Goal: Task Accomplishment & Management: Manage account settings

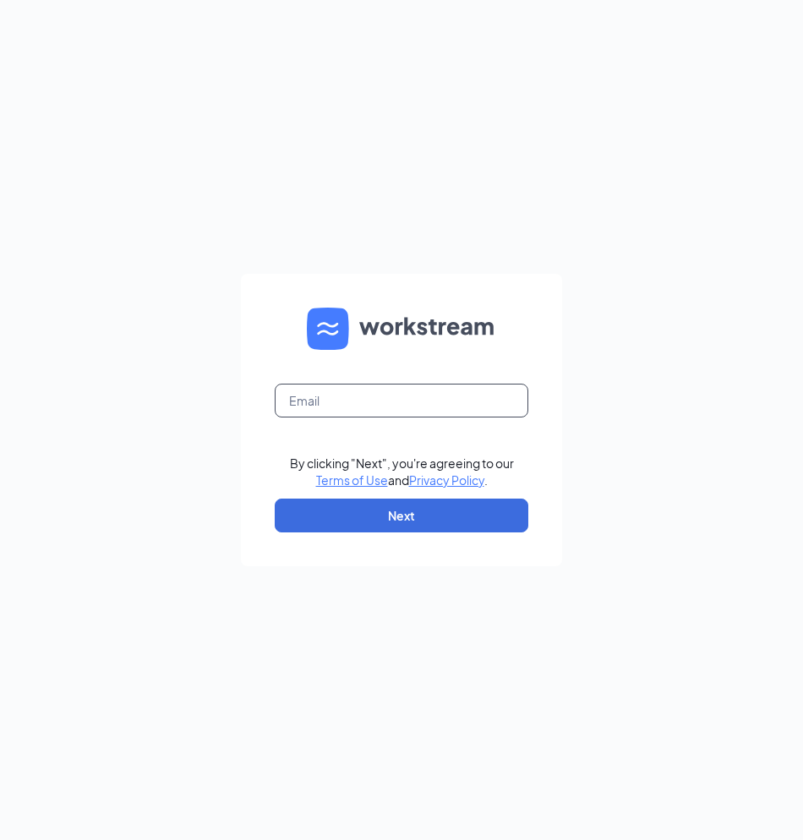
click at [308, 402] on input "text" at bounding box center [402, 401] width 254 height 34
type input "z"
click at [308, 410] on form "By clicking "Next", you're agreeing to our Terms of Use and Privacy Policy . Ne…" at bounding box center [401, 420] width 321 height 292
click at [306, 401] on input "text" at bounding box center [402, 401] width 254 height 34
drag, startPoint x: 306, startPoint y: 401, endPoint x: 310, endPoint y: 412, distance: 12.6
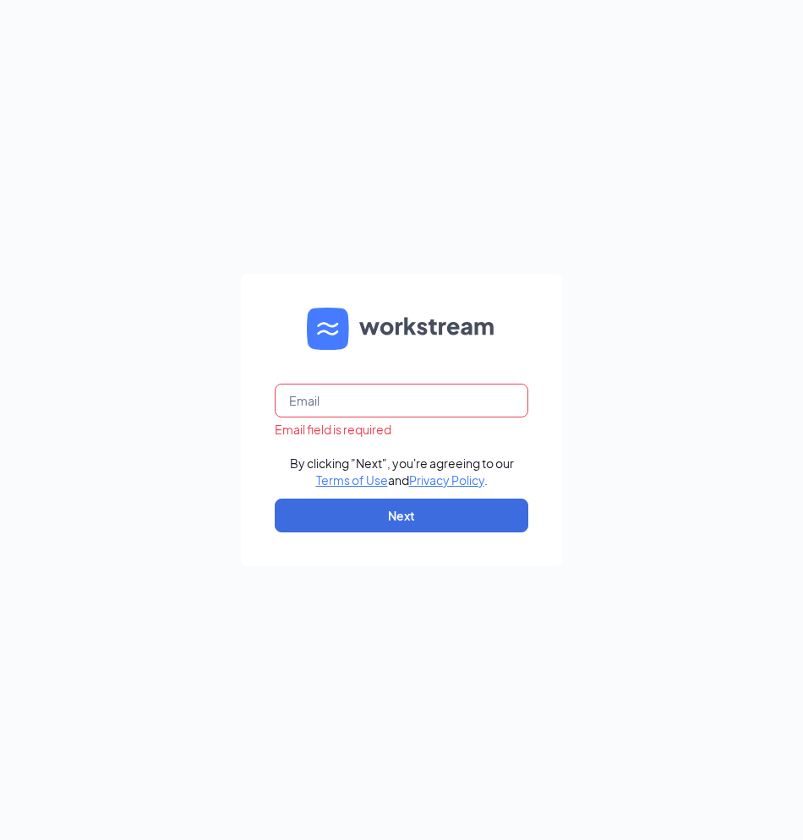
click at [310, 412] on input "text" at bounding box center [402, 401] width 254 height 34
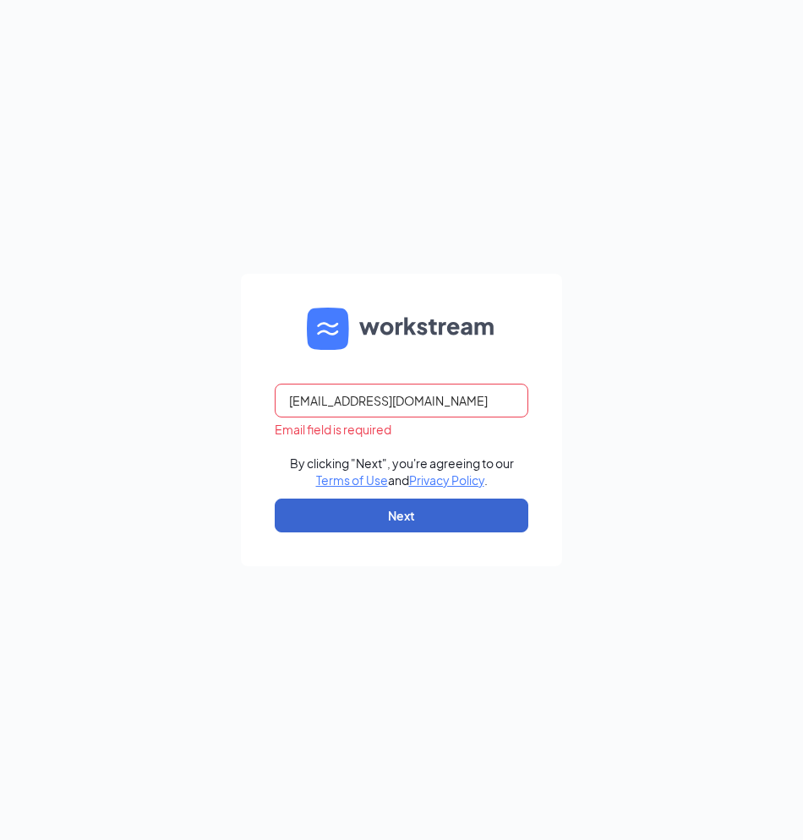
type input "zaxbysbuckhead@gmail.com"
click at [380, 530] on button "Next" at bounding box center [402, 516] width 254 height 34
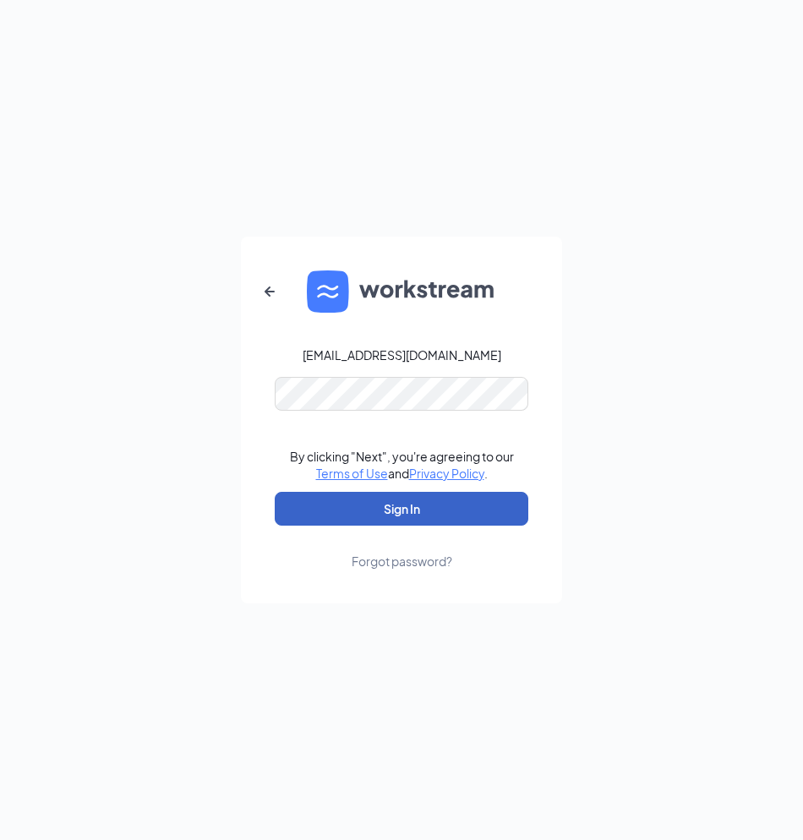
click at [358, 497] on button "Sign In" at bounding box center [402, 509] width 254 height 34
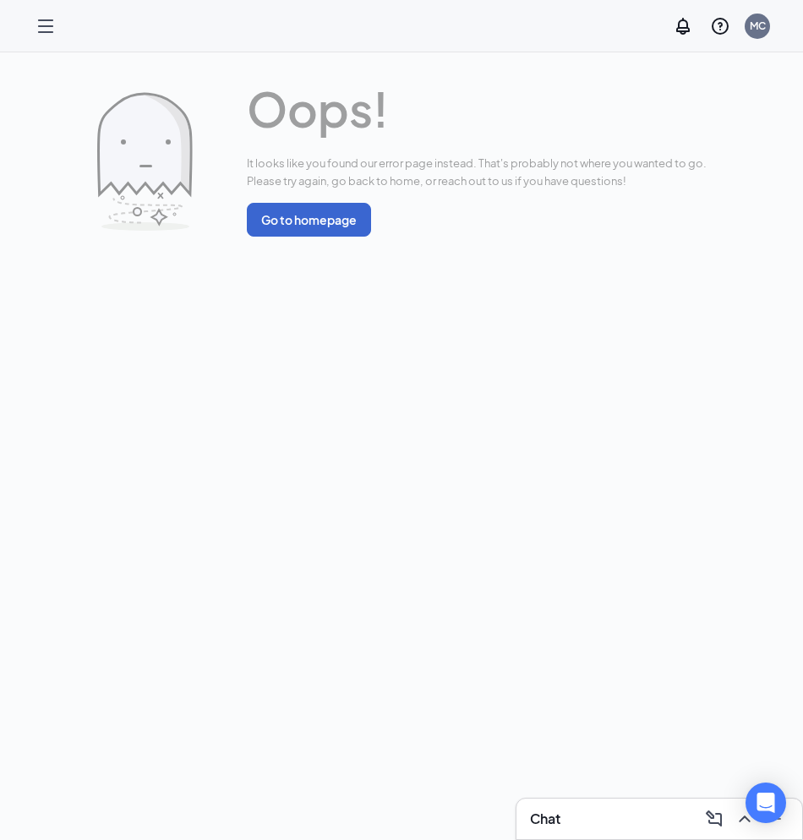
drag, startPoint x: 316, startPoint y: 191, endPoint x: 309, endPoint y: 208, distance: 18.2
click at [312, 205] on div "Oops! It looks like you found our error page instead. That's probably not where…" at bounding box center [477, 161] width 460 height 177
click at [309, 210] on button "Go to homepage" at bounding box center [309, 220] width 124 height 34
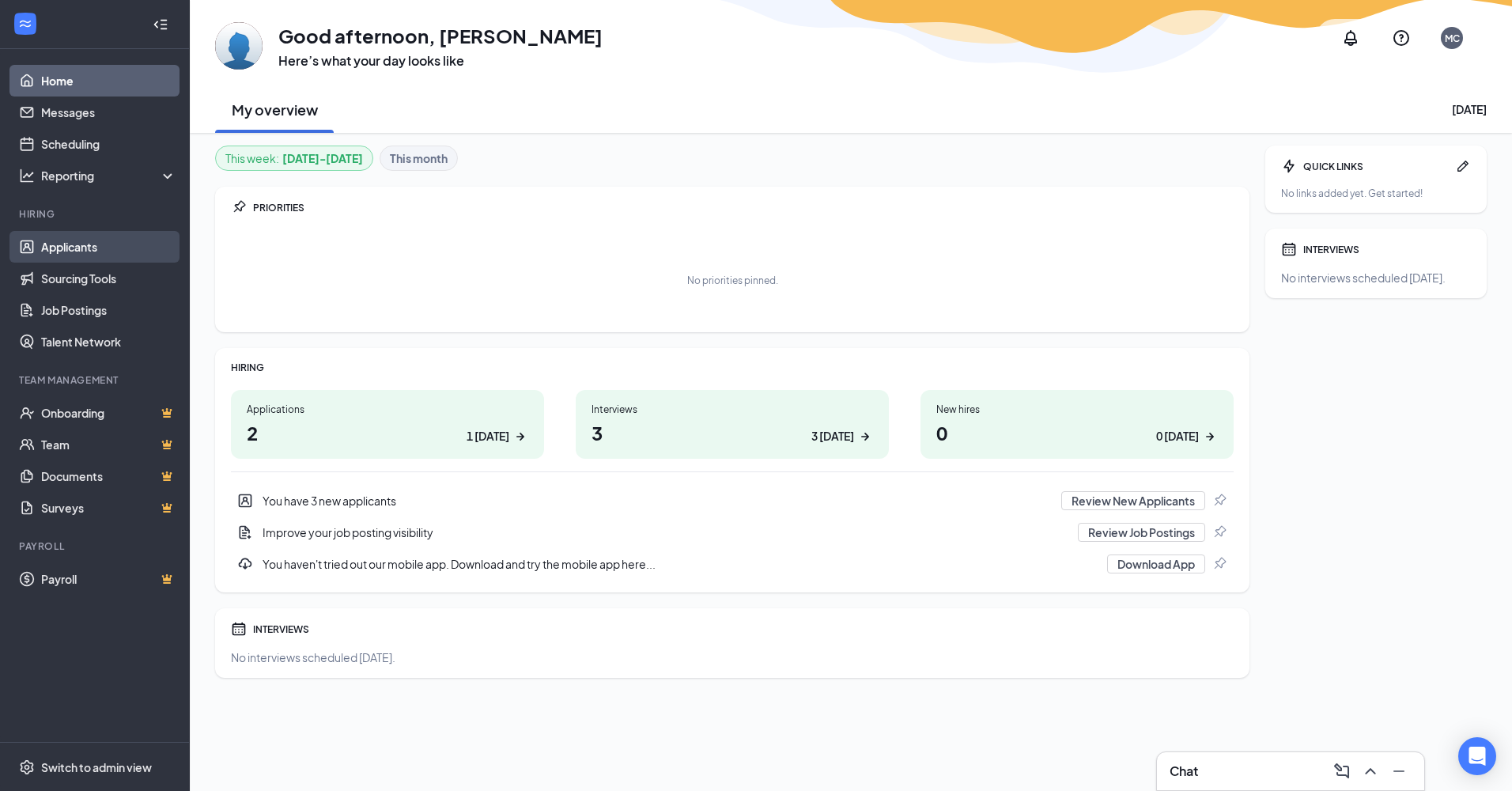
click at [64, 246] on link "Applicants" at bounding box center [109, 247] width 136 height 32
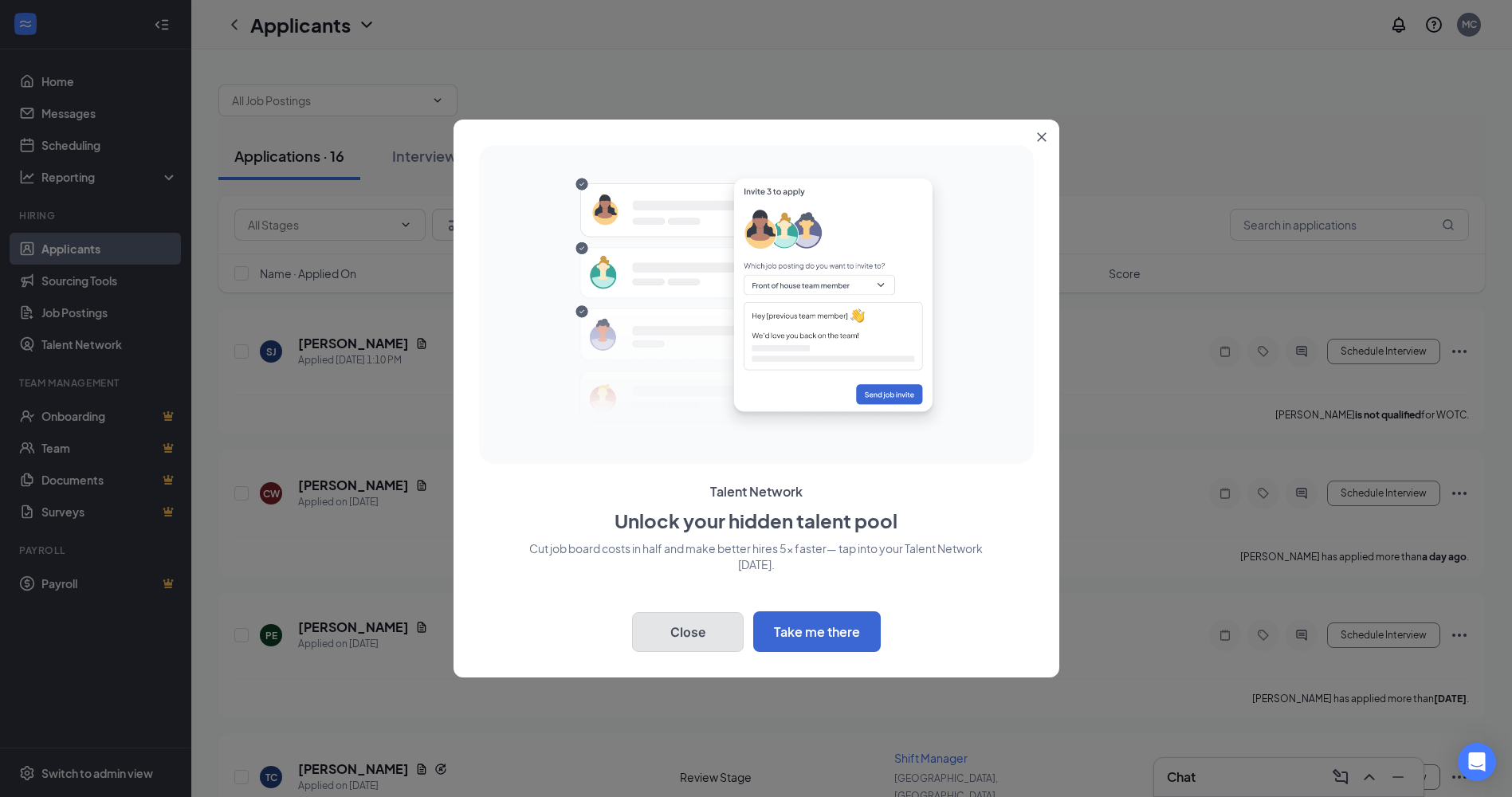
click at [697, 625] on button "Close" at bounding box center [688, 632] width 111 height 40
